Goal: Task Accomplishment & Management: Use online tool/utility

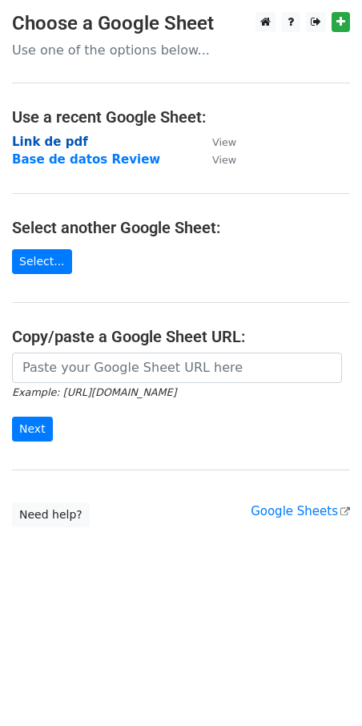
click at [52, 141] on strong "Link de pdf" at bounding box center [50, 142] width 76 height 14
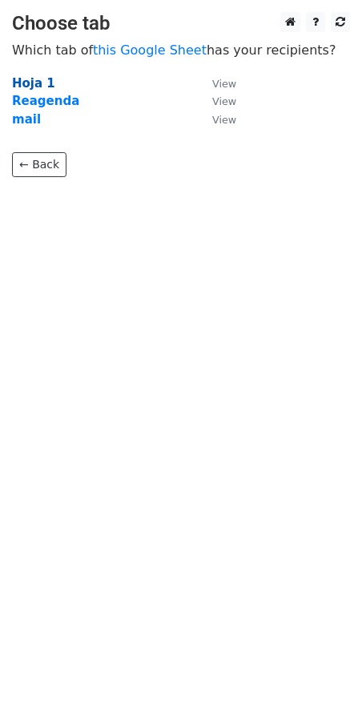
click at [40, 84] on strong "Hoja 1" at bounding box center [33, 83] width 43 height 14
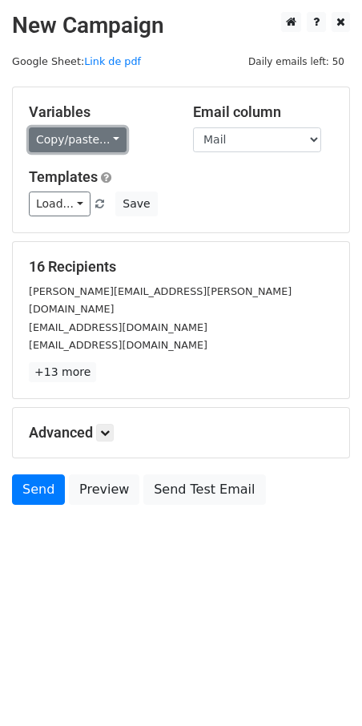
click at [111, 140] on link "Copy/paste..." at bounding box center [78, 139] width 98 height 25
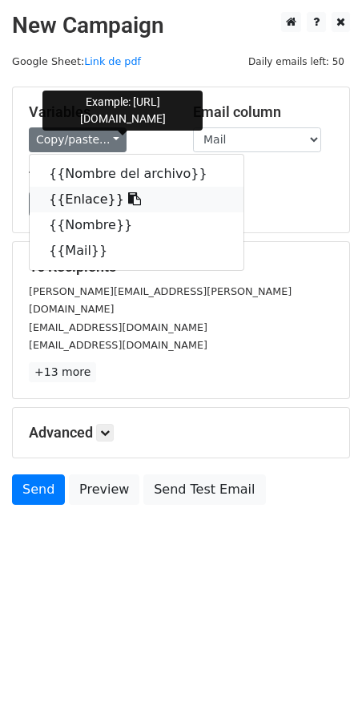
click at [65, 204] on link "{{Enlace}}" at bounding box center [137, 200] width 214 height 26
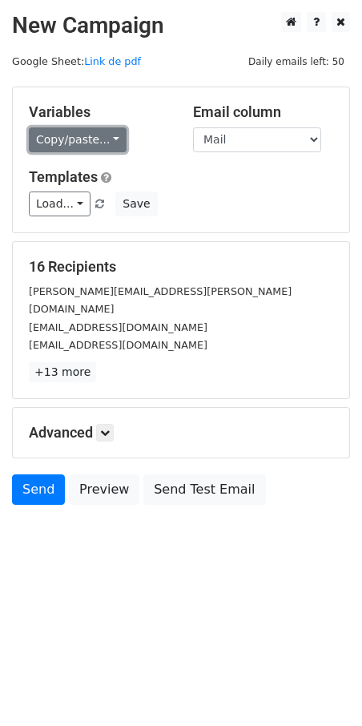
click at [89, 137] on link "Copy/paste..." at bounding box center [78, 139] width 98 height 25
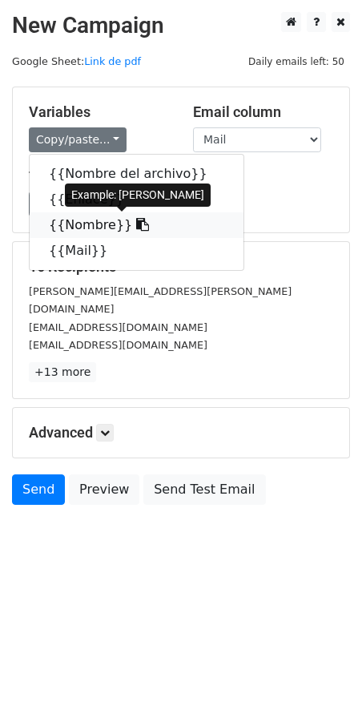
click at [70, 228] on link "{{Nombre}}" at bounding box center [137, 225] width 214 height 26
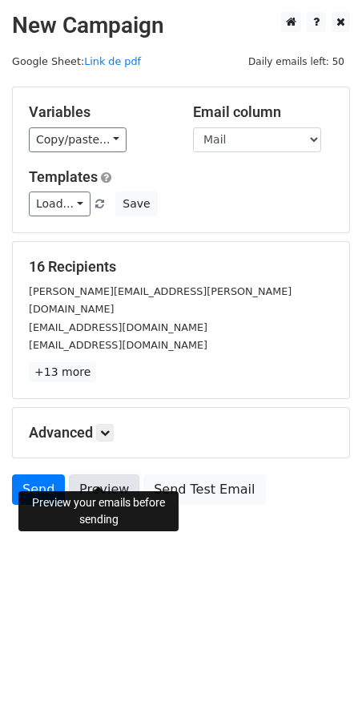
click at [85, 474] on link "Preview" at bounding box center [104, 489] width 71 height 30
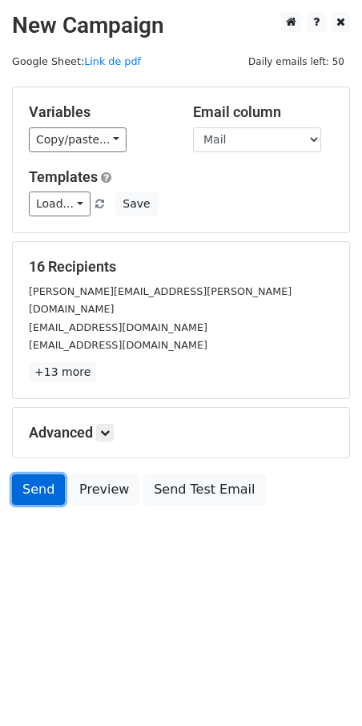
click at [22, 474] on link "Send" at bounding box center [38, 489] width 53 height 30
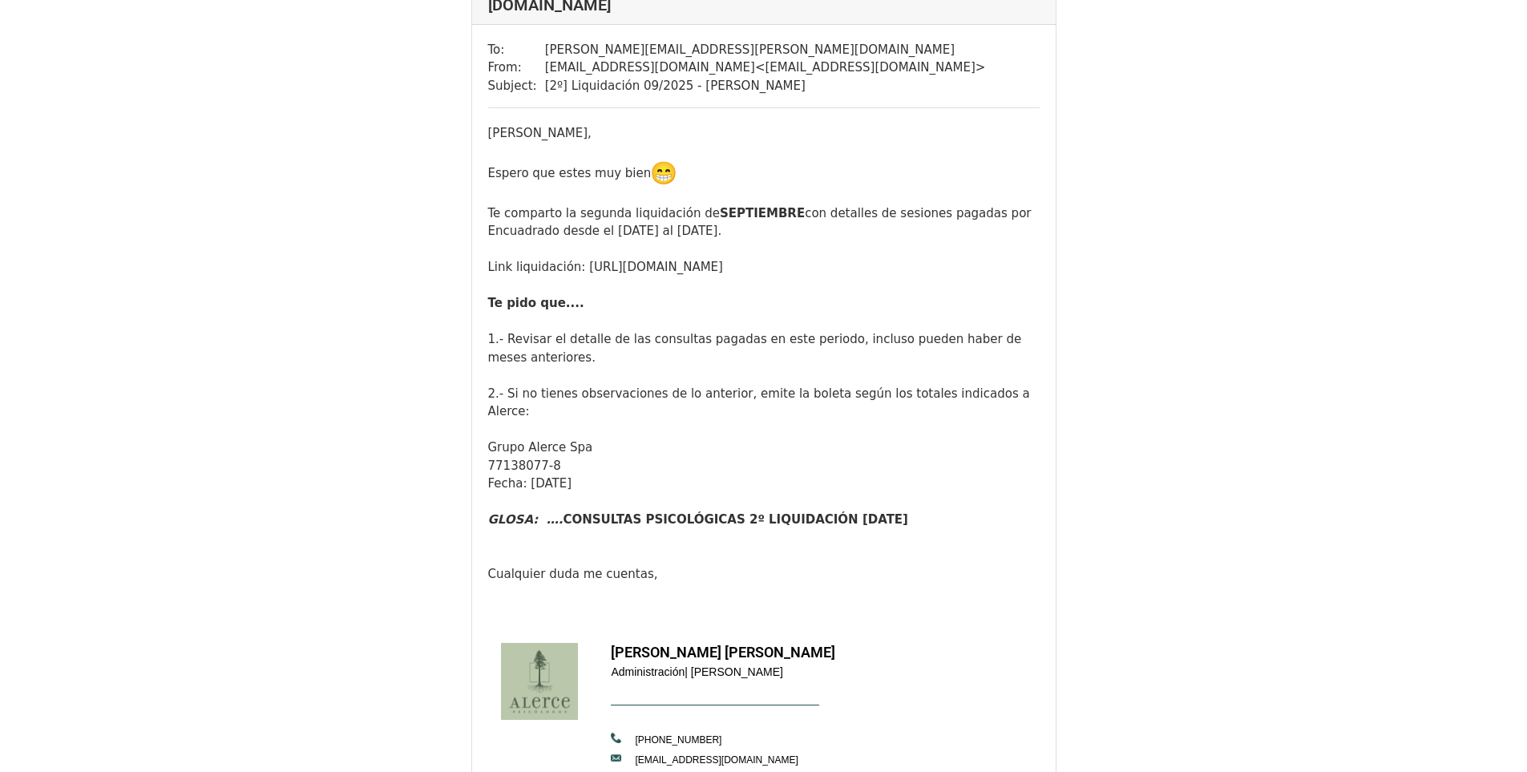
scroll to position [175, 0]
